Goal: Task Accomplishment & Management: Complete application form

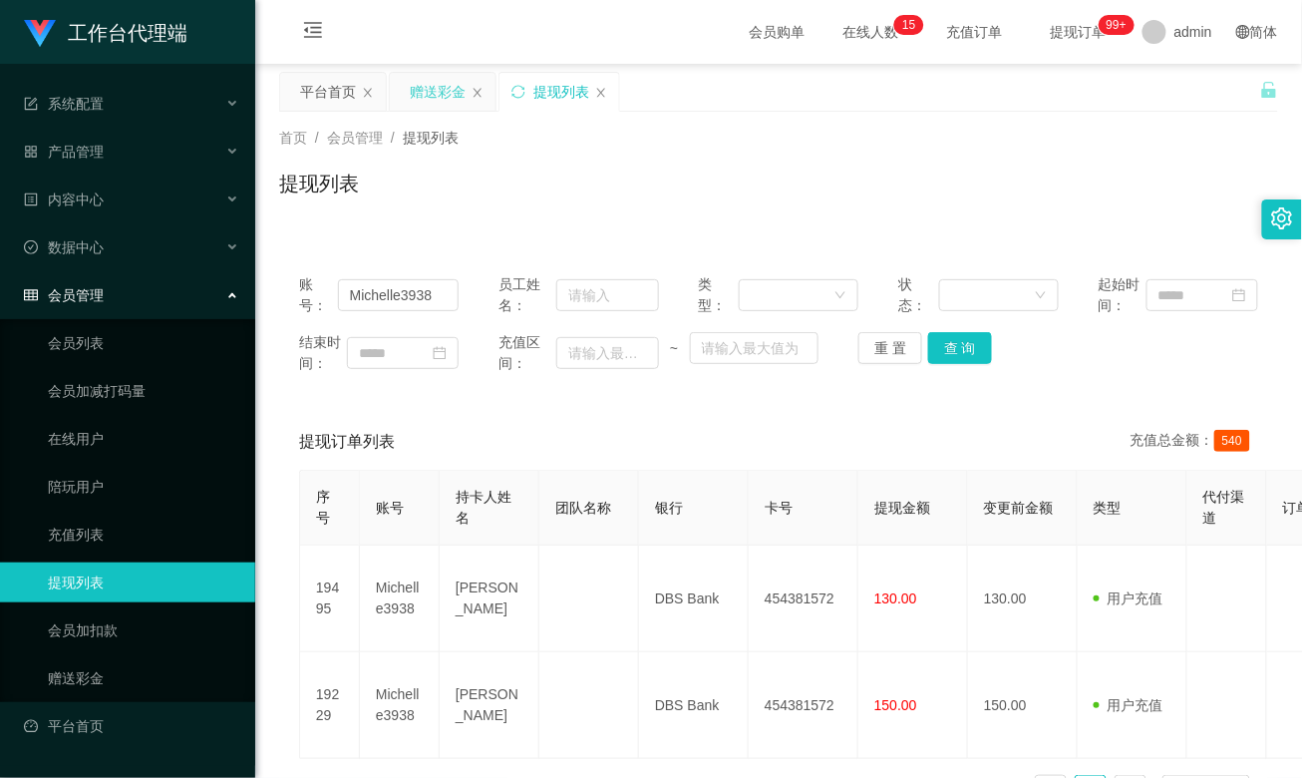
click at [449, 96] on div "赠送彩金" at bounding box center [438, 92] width 56 height 38
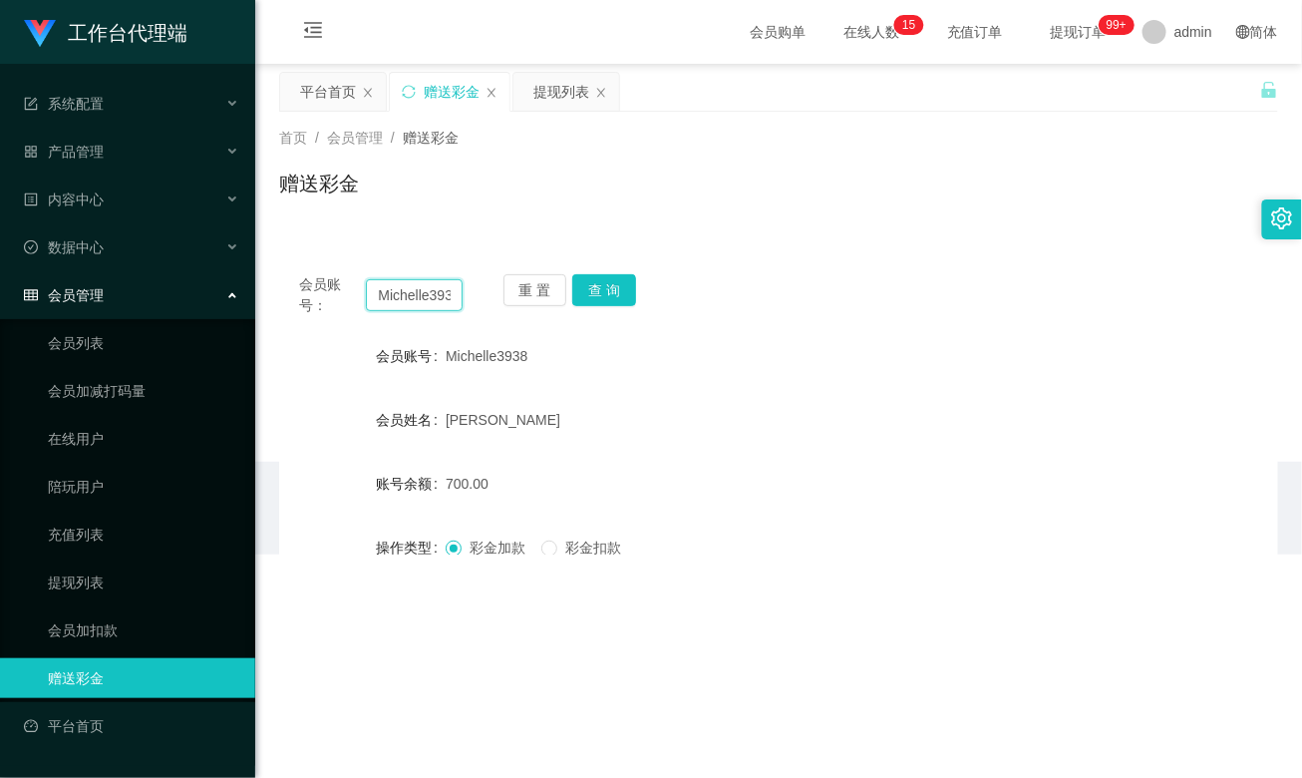
click at [393, 296] on input "Michelle3938" at bounding box center [414, 295] width 96 height 32
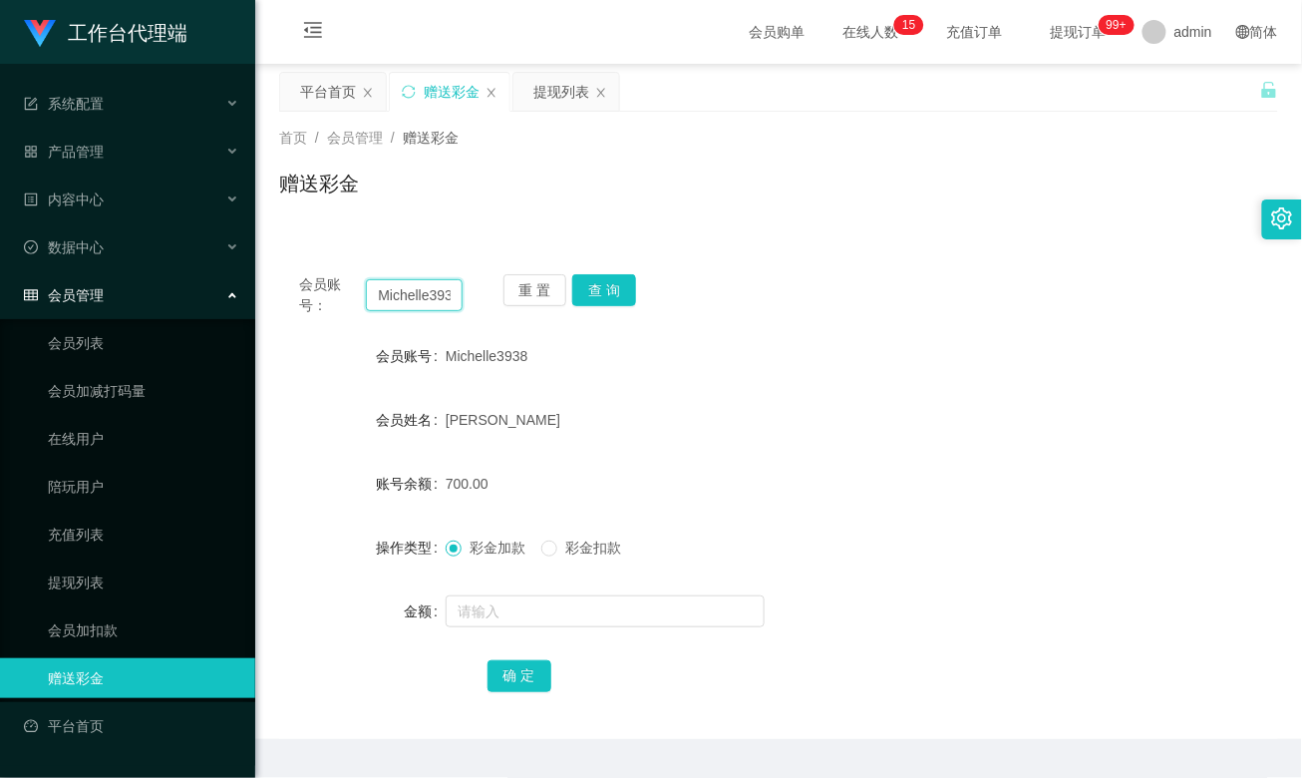
click at [393, 296] on input "Michelle3938" at bounding box center [414, 295] width 96 height 32
paste input "WJP020821"
click at [588, 296] on button "查 询" at bounding box center [604, 290] width 64 height 32
click at [596, 272] on div "会员账号： WJP020821 重 置 查 询 会员账号 WJP020821 会员姓名 账号余额 150.00 操作类型 彩金加款 彩金扣款 金额 确 定" at bounding box center [778, 496] width 999 height 485
click at [615, 293] on button "查 询" at bounding box center [604, 290] width 64 height 32
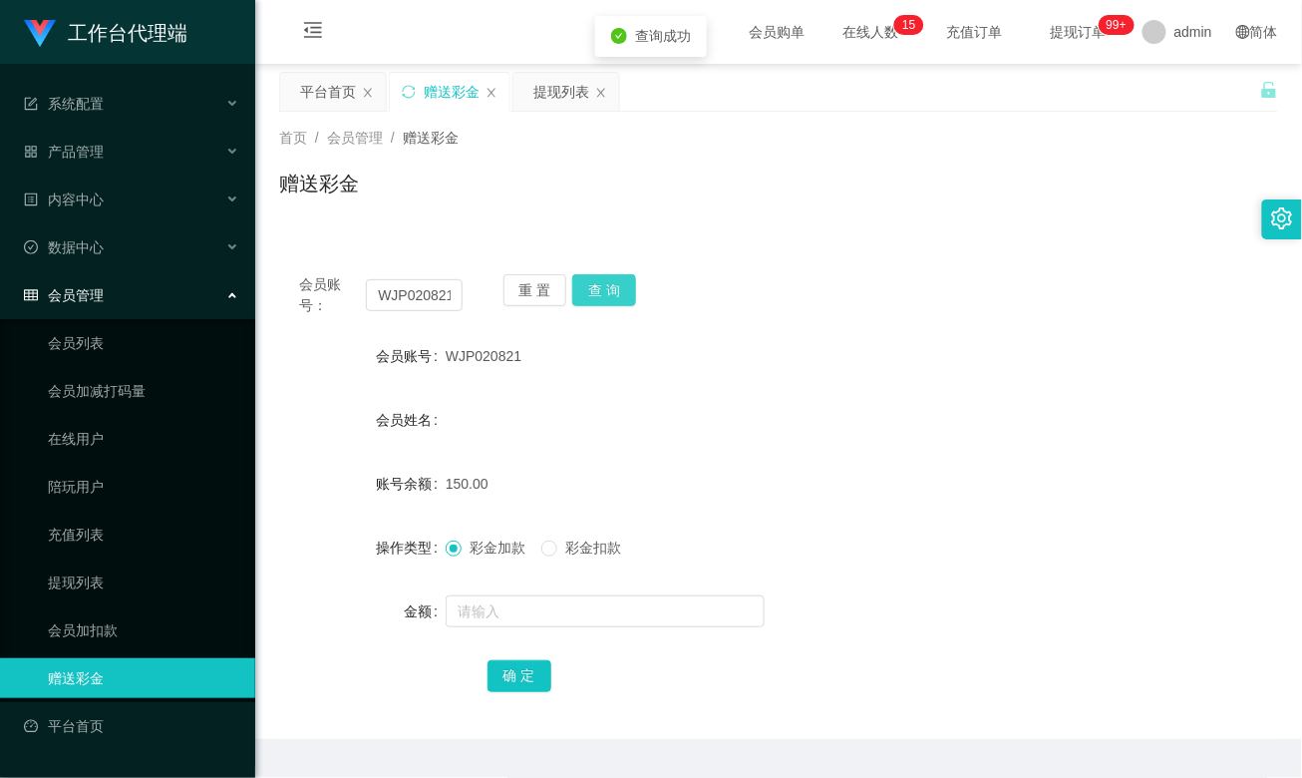
click at [612, 295] on button "查 询" at bounding box center [604, 290] width 64 height 32
click at [602, 291] on button "查 询" at bounding box center [604, 290] width 64 height 32
click at [674, 413] on div "会员姓名" at bounding box center [778, 420] width 999 height 40
click at [997, 572] on form "会员账号 WJP020821 会员姓名 账号余额 150.00 操作类型 彩金加款 彩金扣款 金额 确 定" at bounding box center [778, 515] width 999 height 359
click at [431, 295] on input "WJP020821" at bounding box center [414, 295] width 96 height 32
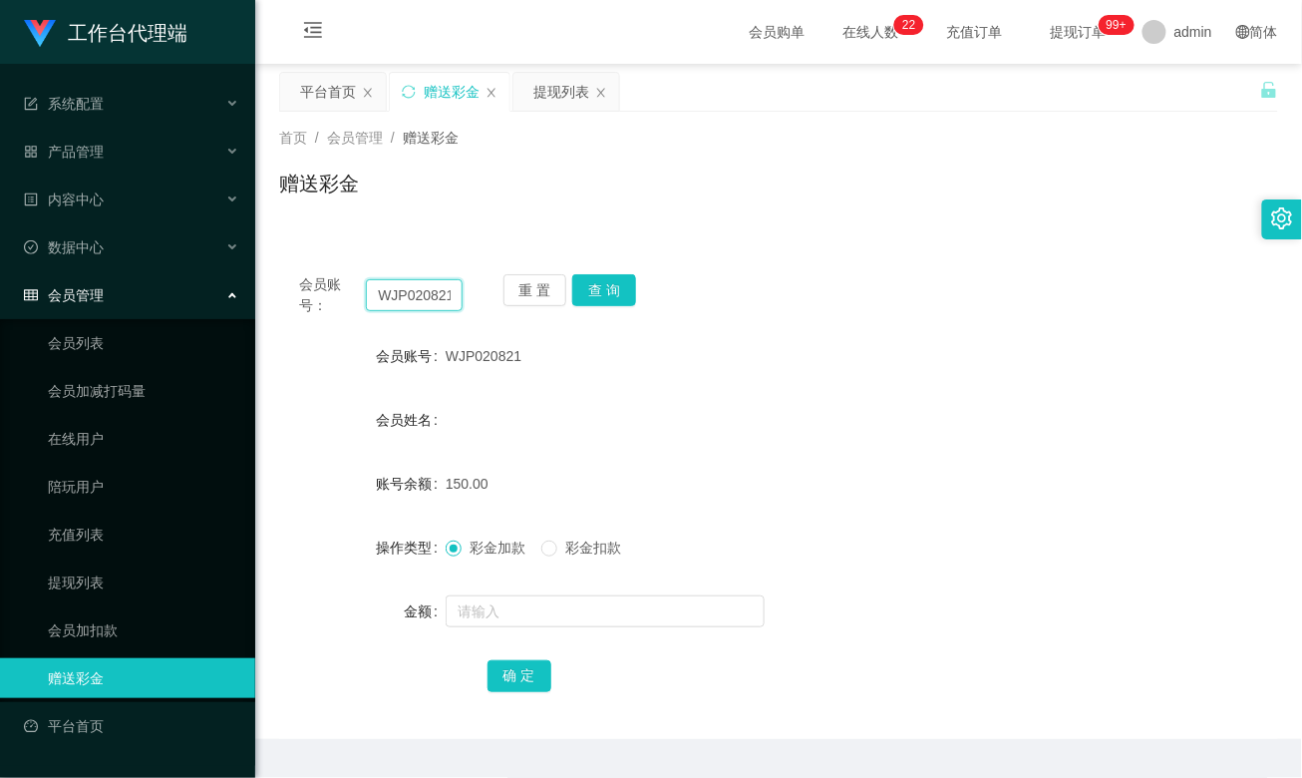
click at [431, 295] on input "WJP020821" at bounding box center [414, 295] width 96 height 32
paste input "Michelle3938"
click at [611, 295] on button "查 询" at bounding box center [604, 290] width 64 height 32
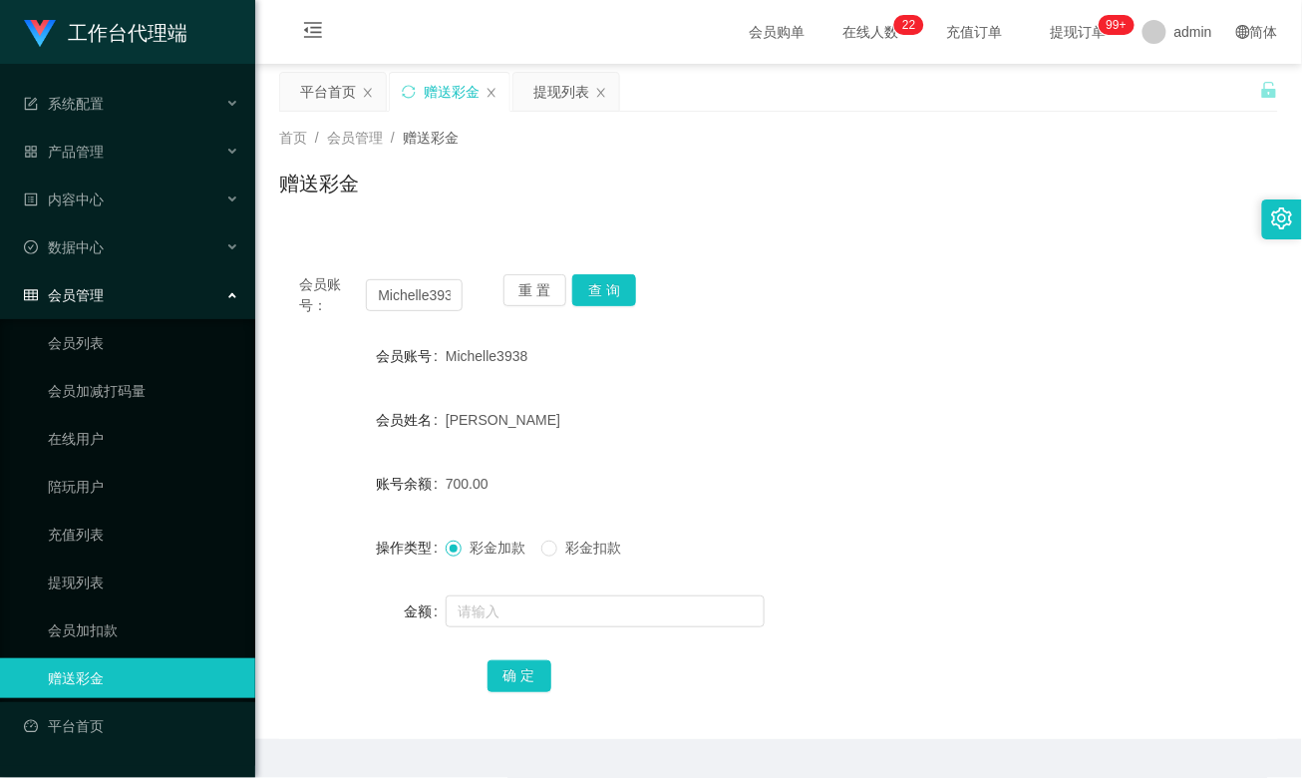
click at [877, 355] on div "Michelle3938" at bounding box center [737, 356] width 583 height 40
click at [416, 291] on input "Michelle3938" at bounding box center [414, 295] width 96 height 32
paste input "asht"
type input "Masht"
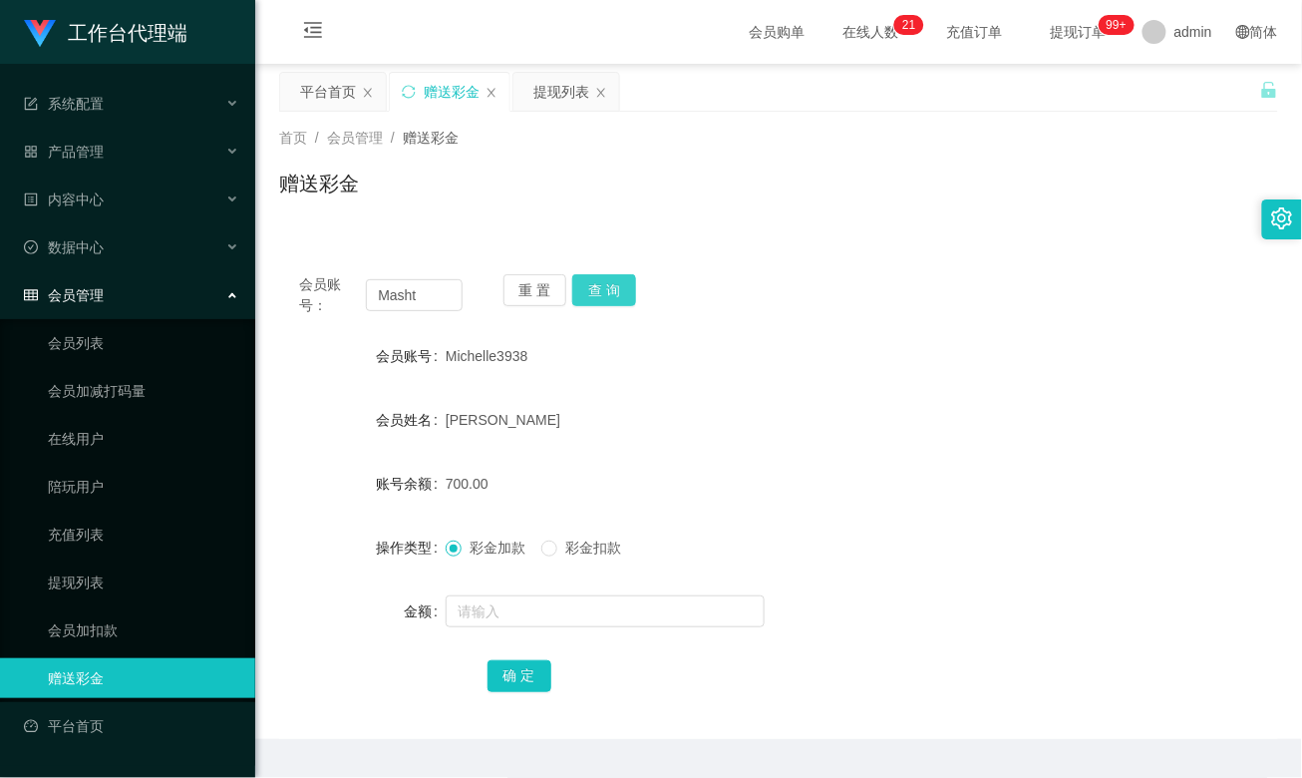
click at [594, 295] on button "查 询" at bounding box center [604, 290] width 64 height 32
click at [97, 517] on link "充值列表" at bounding box center [143, 535] width 191 height 40
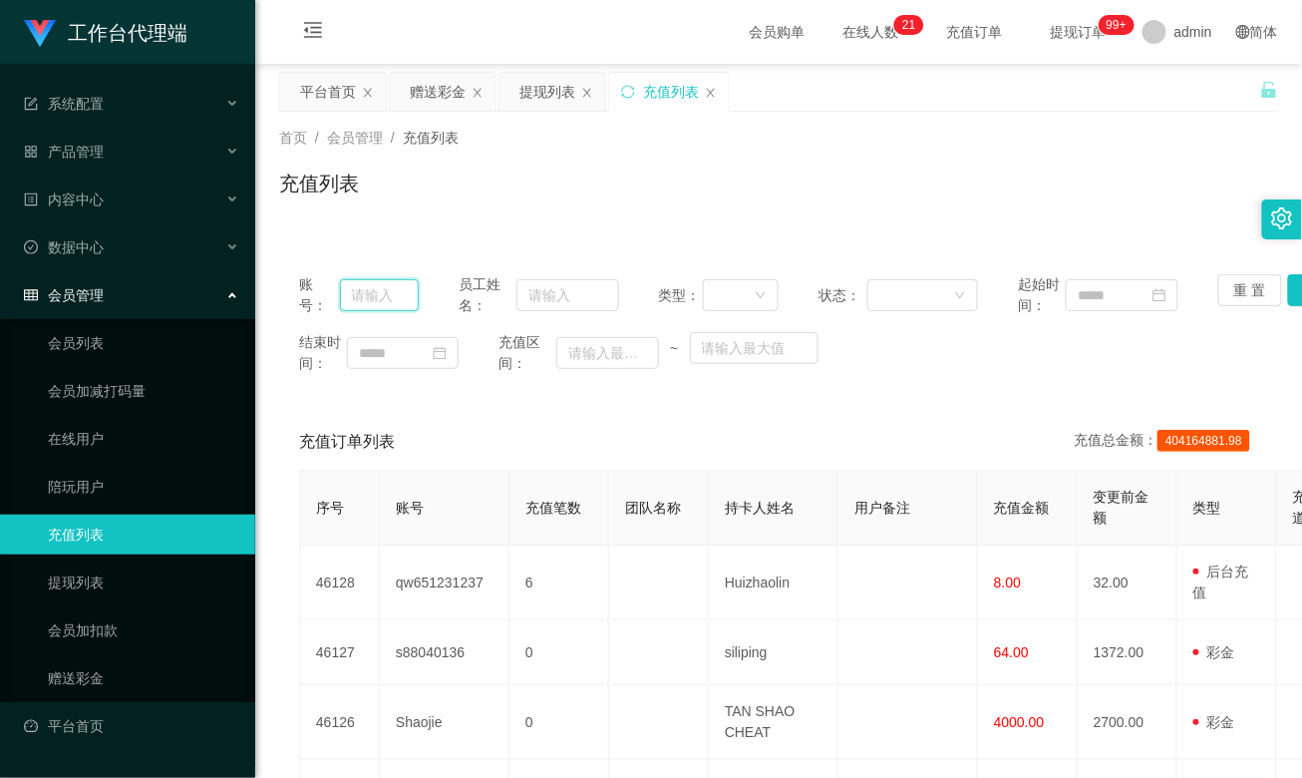
click at [380, 296] on input "text" at bounding box center [380, 295] width 80 height 32
paste input "Masht"
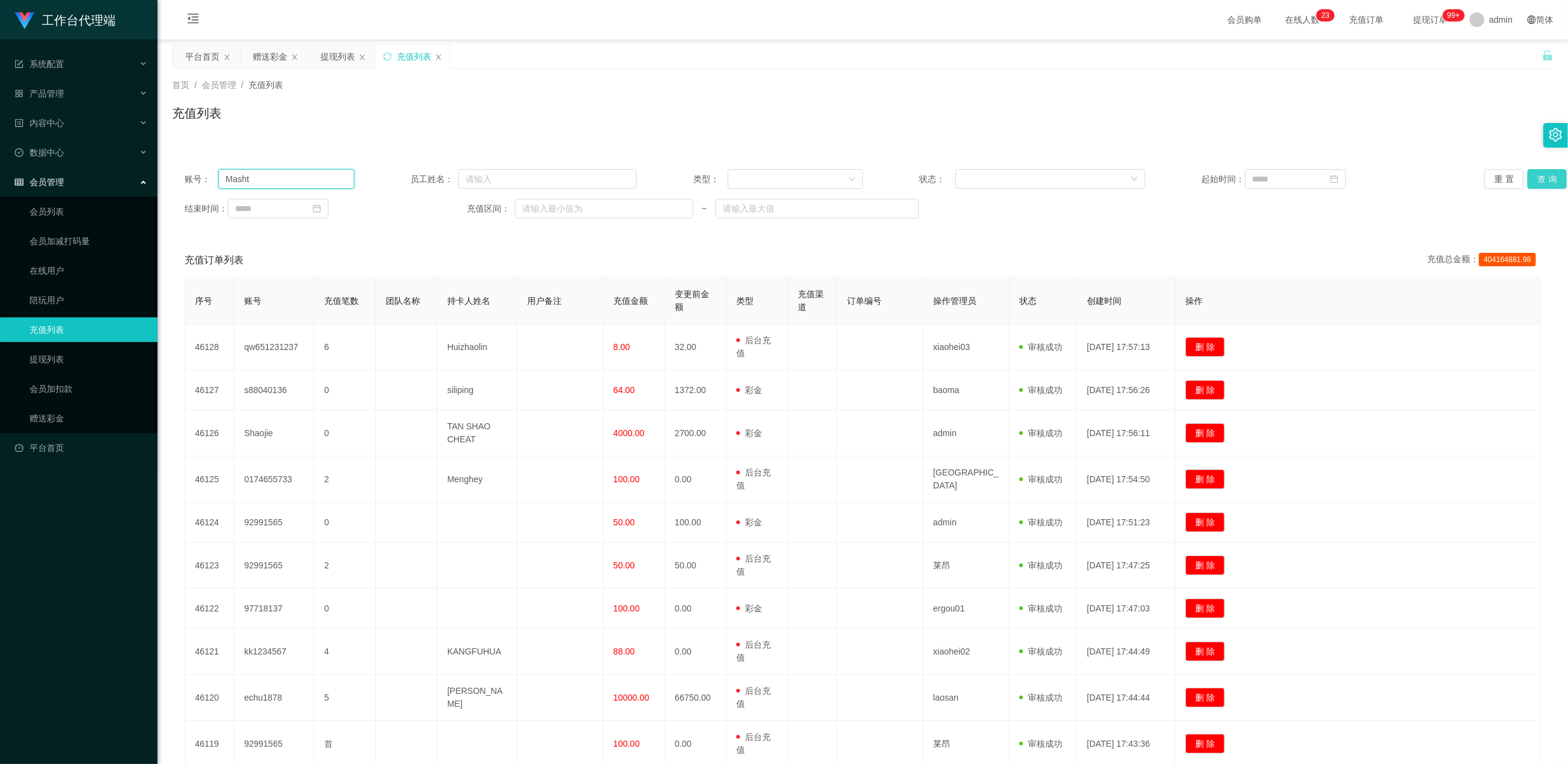
type input "Masht"
click at [803, 177] on button "查 询" at bounding box center [1547, 179] width 39 height 20
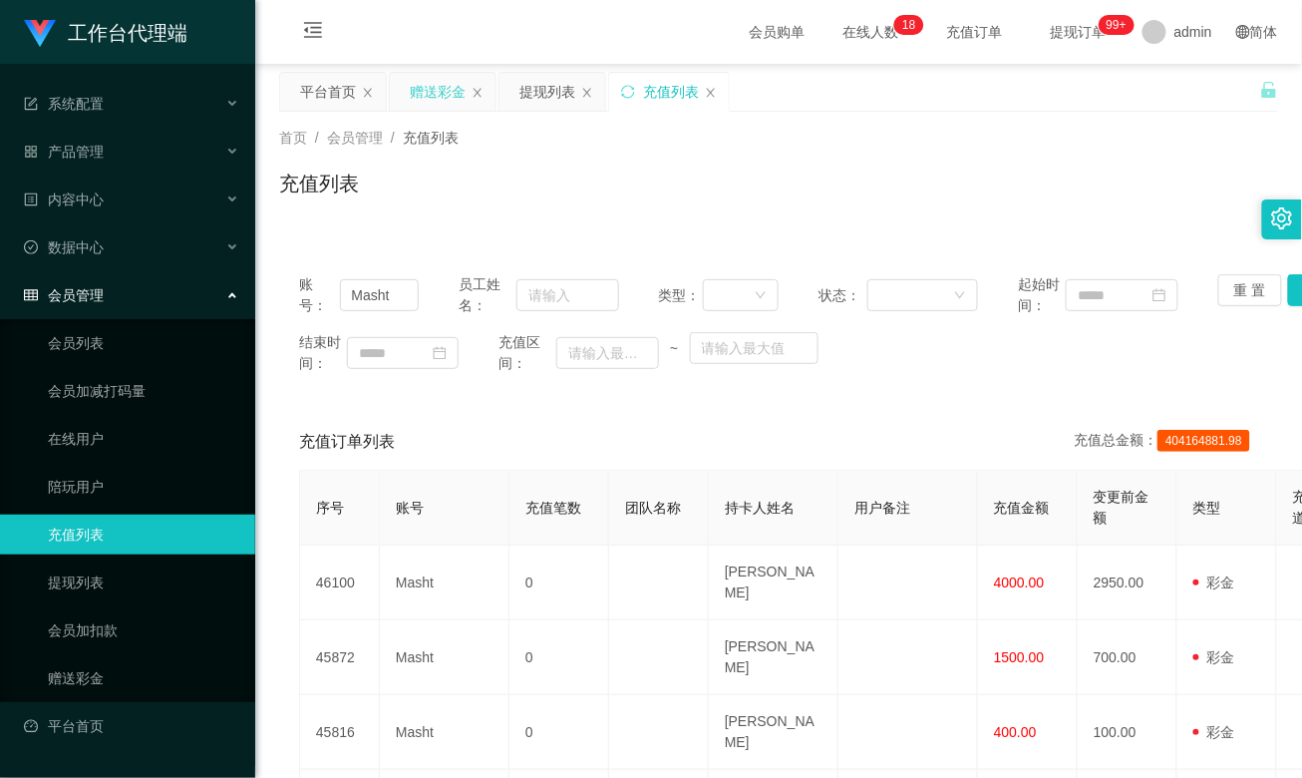
click at [415, 89] on div "赠送彩金" at bounding box center [438, 92] width 56 height 38
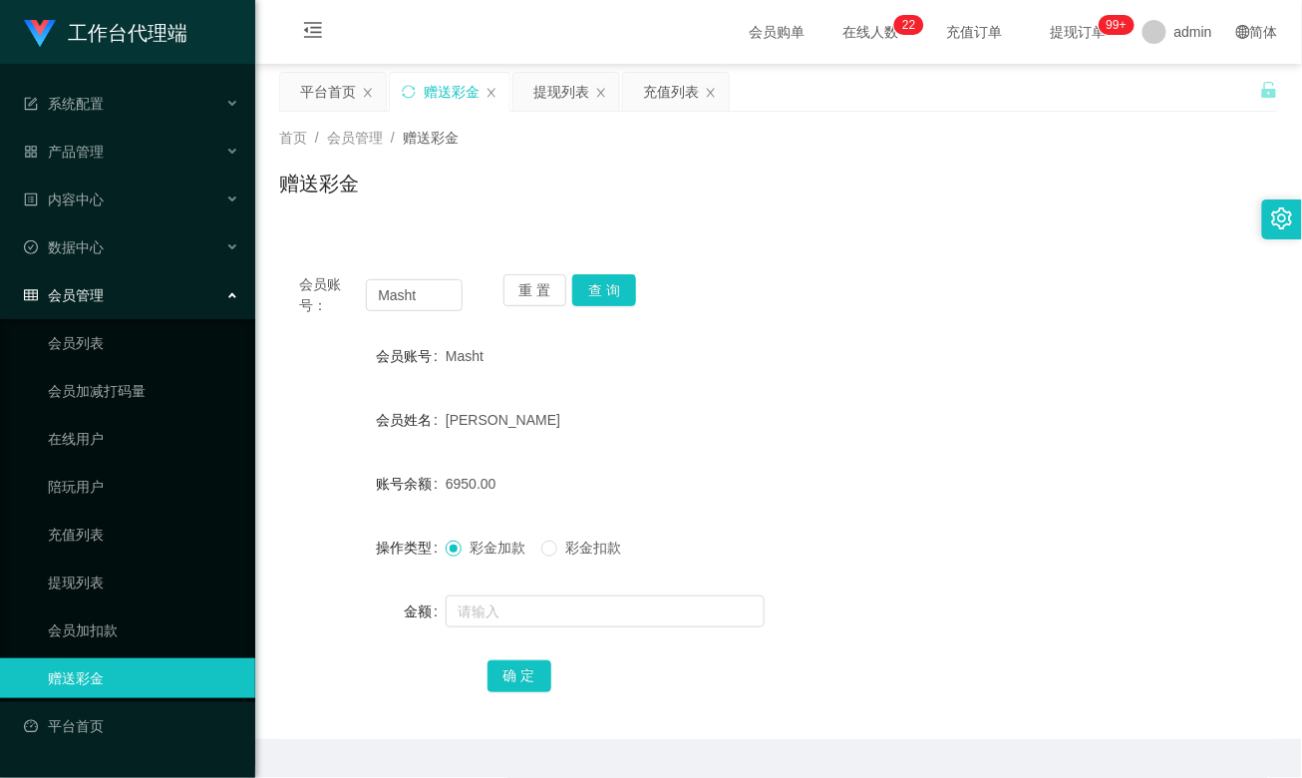
click at [1121, 301] on div "会员账号： Masht 重 置 查 询" at bounding box center [778, 295] width 999 height 42
click at [427, 292] on input "Masht" at bounding box center [414, 295] width 96 height 32
paste input "WJP020821"
type input "WJP020821"
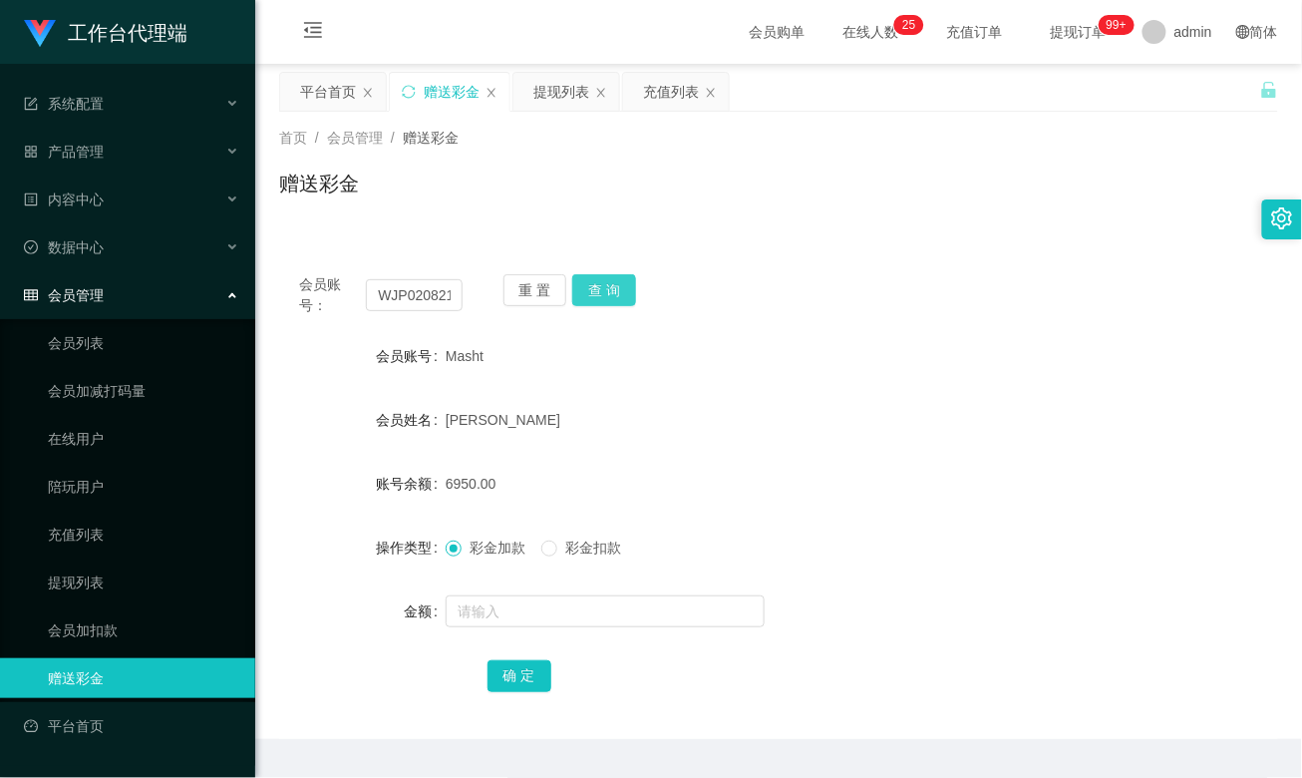
click at [616, 295] on button "查 询" at bounding box center [604, 290] width 64 height 32
click at [808, 343] on div "WJP020821" at bounding box center [737, 356] width 583 height 40
